Goal: Find contact information: Find contact information

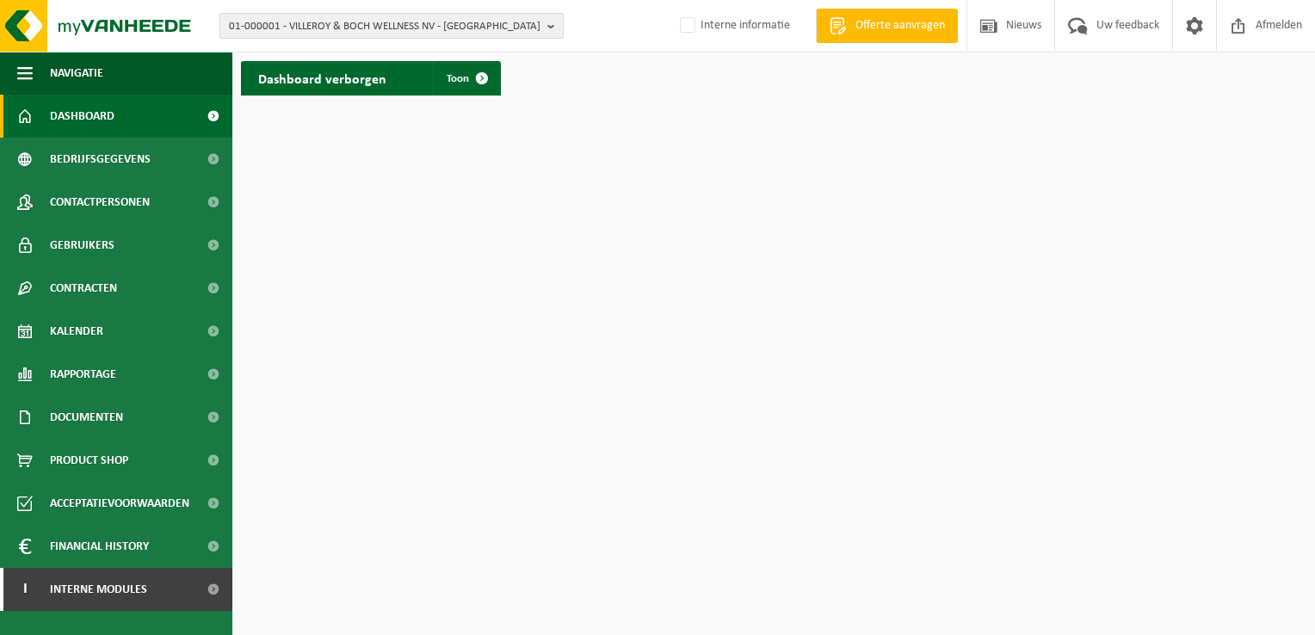
click at [551, 26] on b "button" at bounding box center [554, 26] width 15 height 24
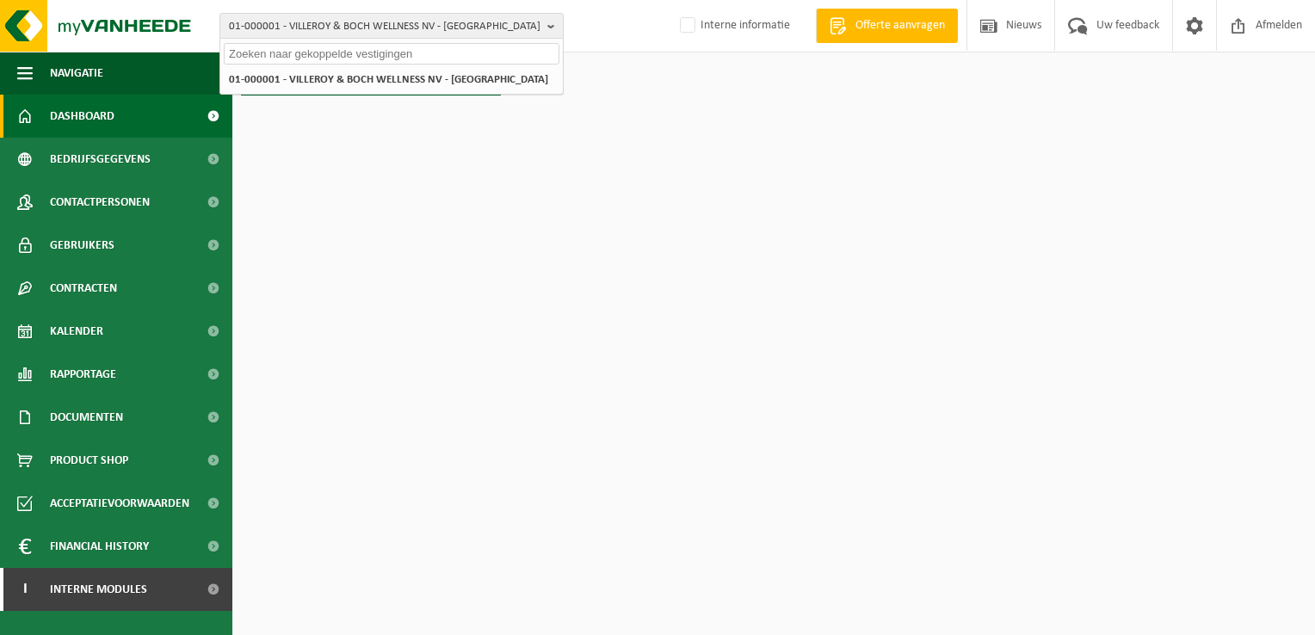
click at [322, 53] on input "text" at bounding box center [392, 54] width 336 height 22
paste input "10-970504"
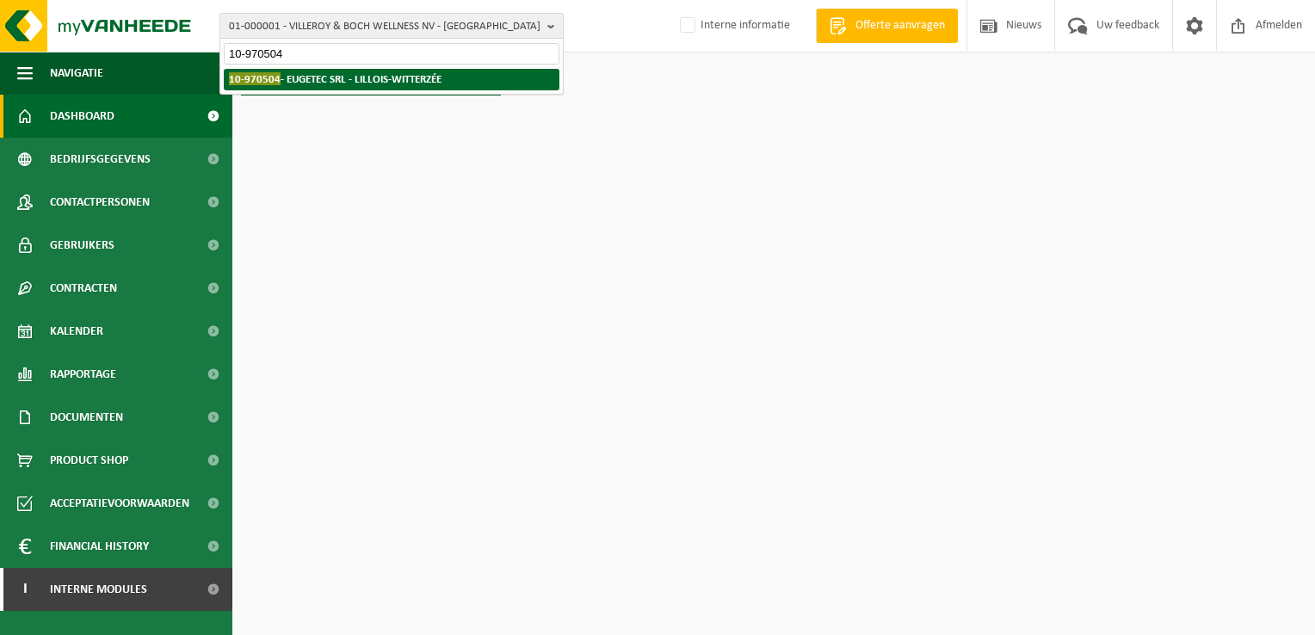
type input "10-970504"
click at [357, 74] on strong "10-970504 - EUGETEC SRL - LILLOIS-WITTERZÉE" at bounding box center [335, 78] width 213 height 13
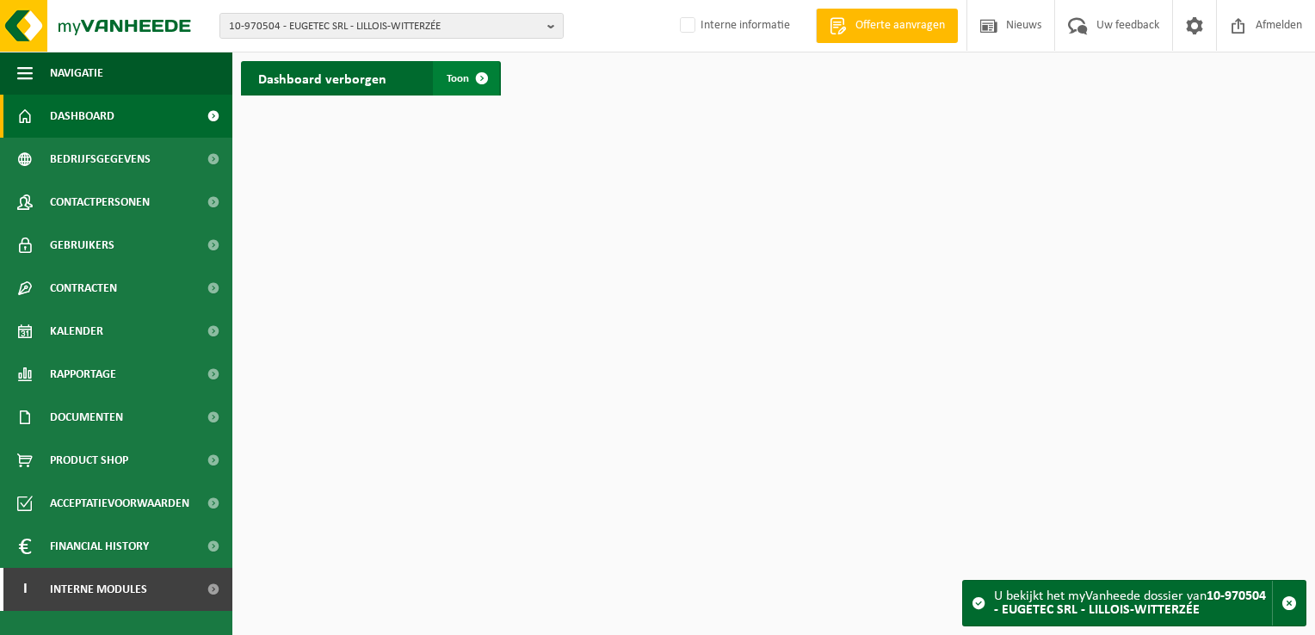
click at [482, 77] on span at bounding box center [482, 78] width 34 height 34
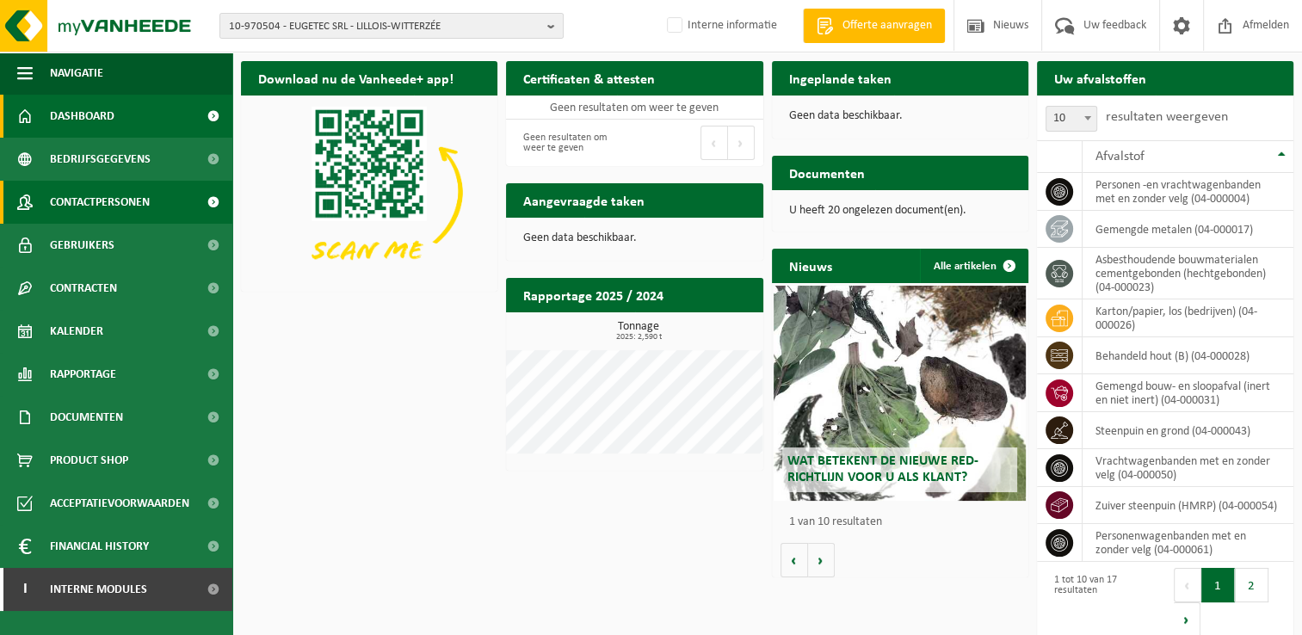
click at [156, 199] on link "Contactpersonen" at bounding box center [116, 202] width 232 height 43
